Goal: Information Seeking & Learning: Learn about a topic

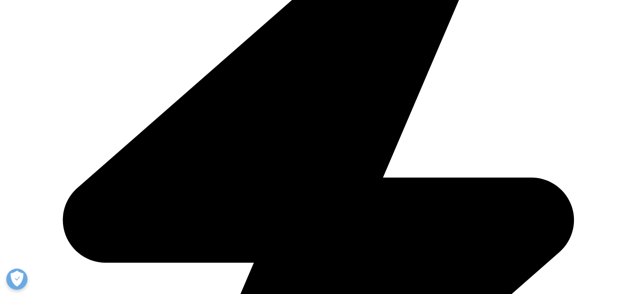
scroll to position [2147, 0]
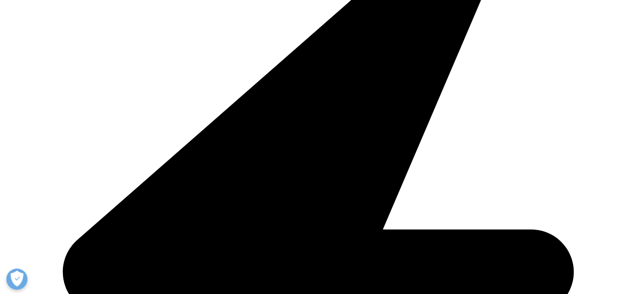
scroll to position [1013, 0]
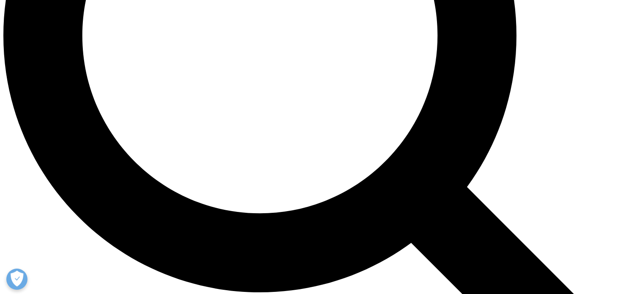
scroll to position [851, 0]
